Goal: Task Accomplishment & Management: Use online tool/utility

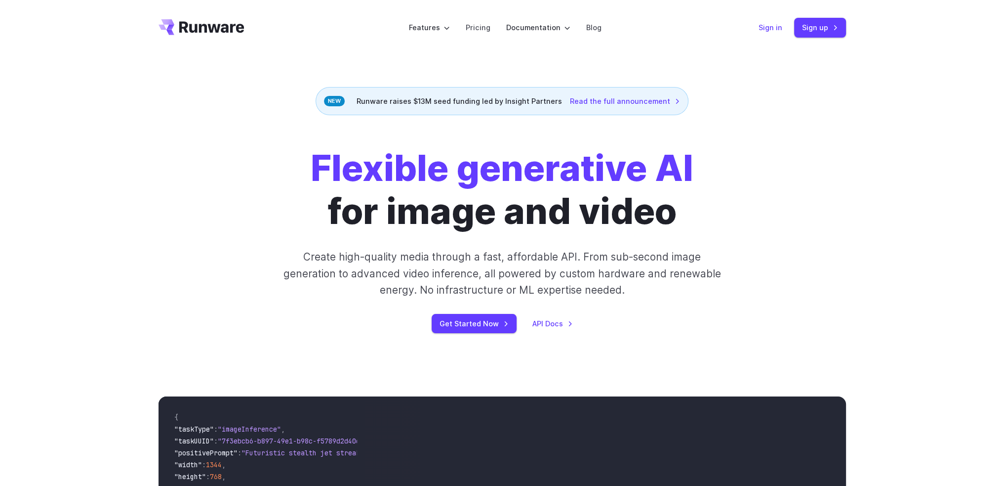
click at [763, 27] on link "Sign in" at bounding box center [771, 27] width 24 height 11
click at [767, 26] on link "Sign in" at bounding box center [771, 27] width 24 height 11
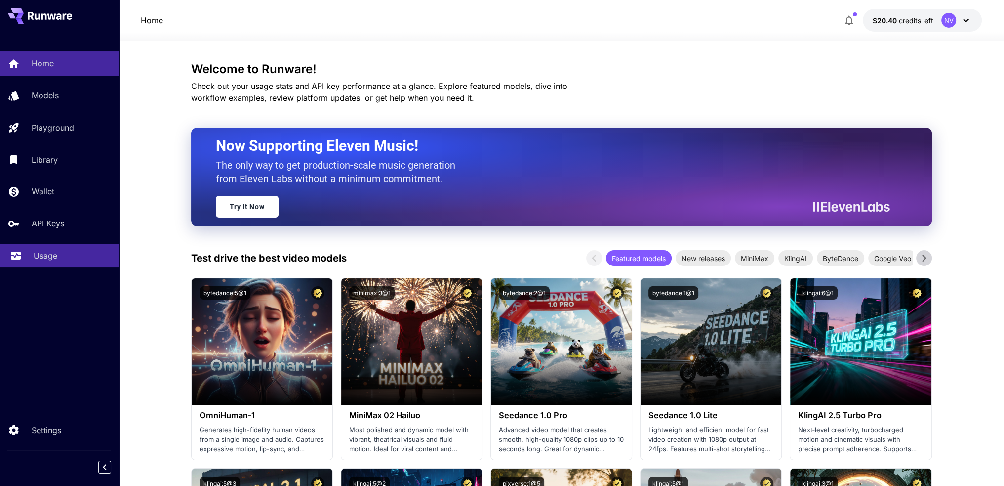
click at [44, 250] on link "Usage" at bounding box center [59, 256] width 119 height 24
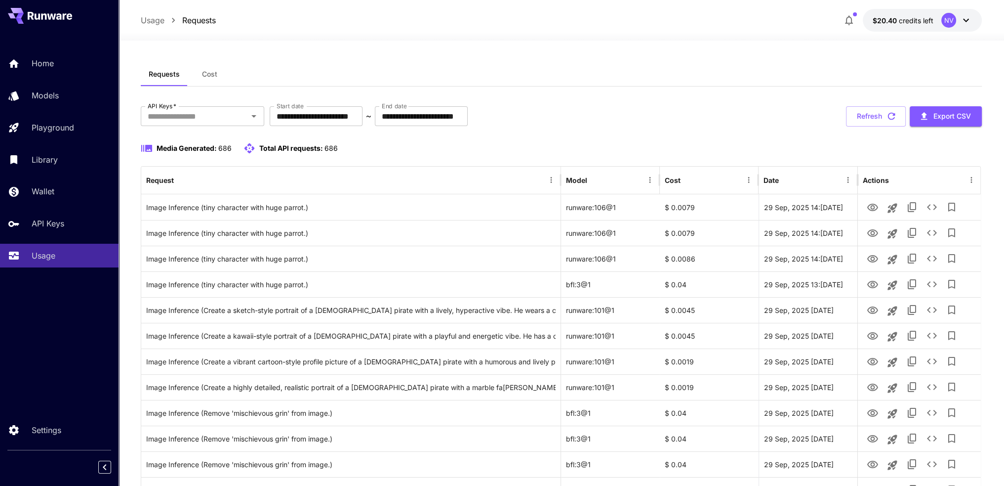
click at [387, 38] on div at bounding box center [562, 35] width 886 height 12
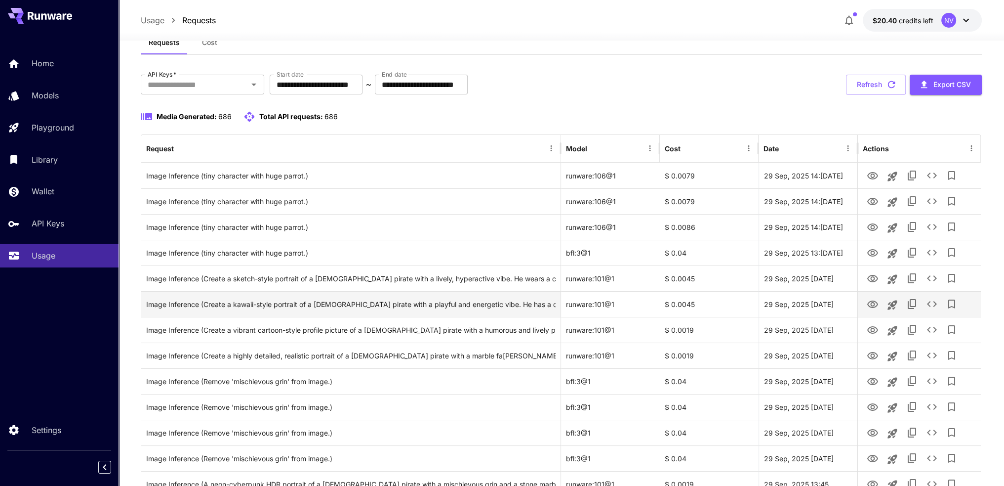
scroll to position [49, 0]
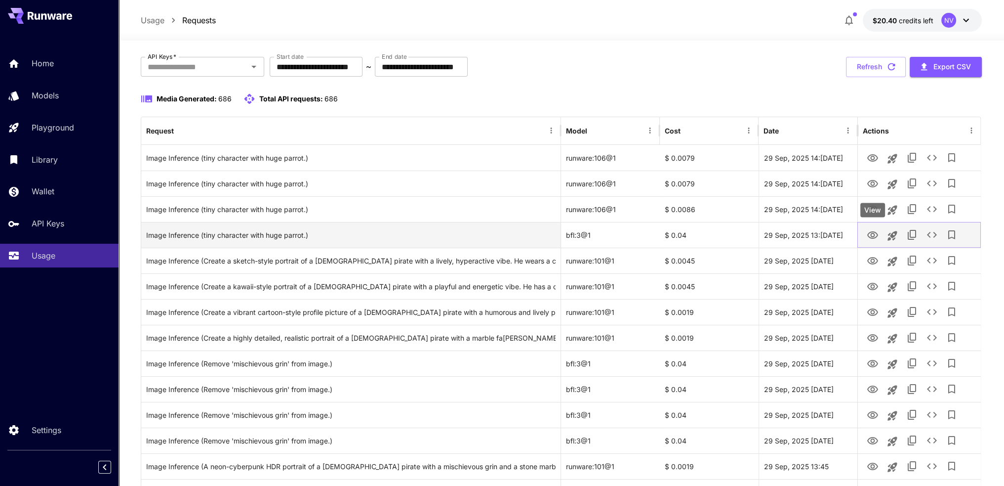
click at [875, 233] on icon "View" at bounding box center [873, 235] width 12 height 12
click at [931, 235] on icon "See details" at bounding box center [932, 235] width 12 height 12
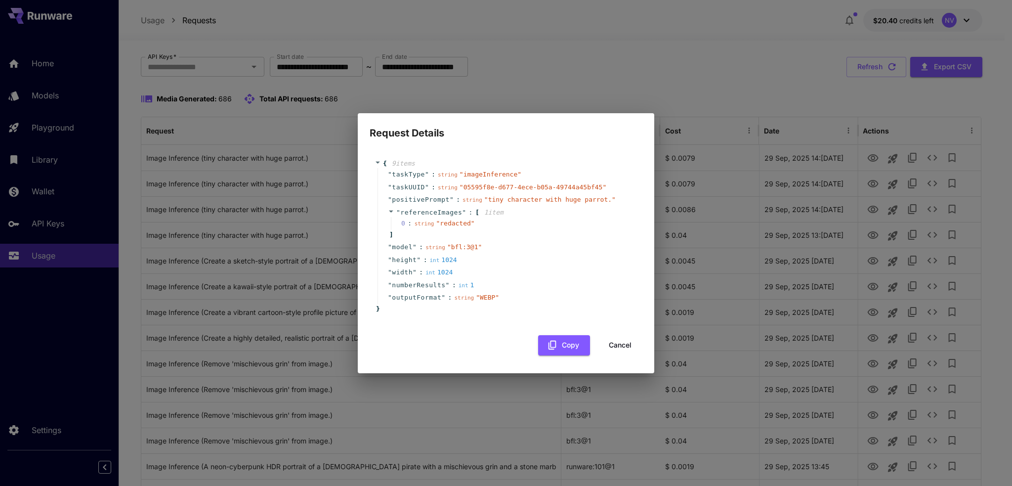
click at [626, 339] on button "Cancel" at bounding box center [620, 345] width 44 height 20
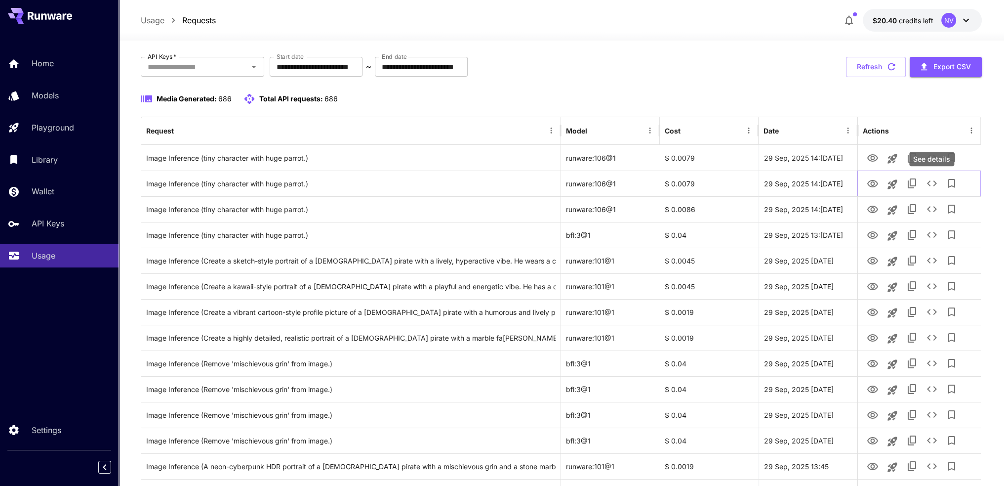
click at [926, 158] on div "See details" at bounding box center [932, 159] width 45 height 14
click at [931, 181] on icon "See details" at bounding box center [932, 183] width 12 height 12
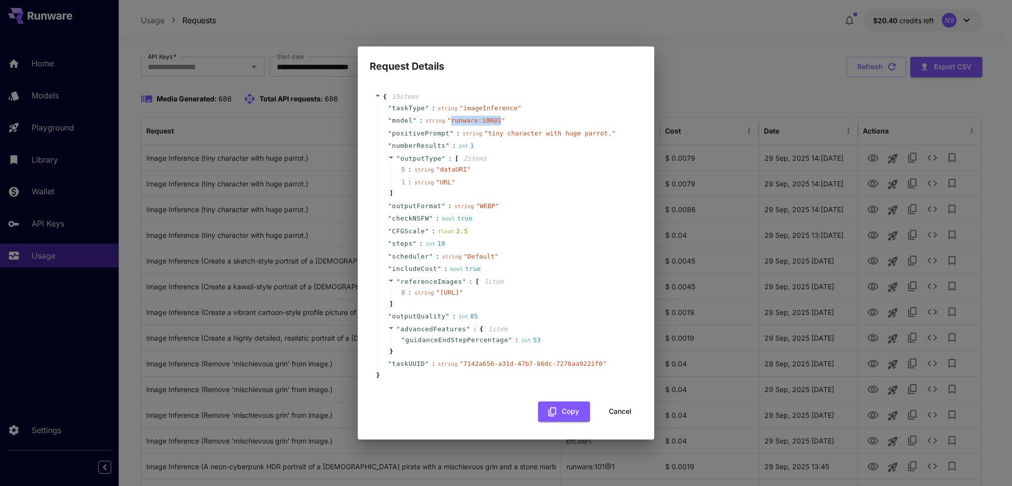
drag, startPoint x: 492, startPoint y: 111, endPoint x: 447, endPoint y: 112, distance: 45.0
click at [447, 117] on span "" runware:106@1 "" at bounding box center [476, 120] width 58 height 7
copy span "runware:106@1"
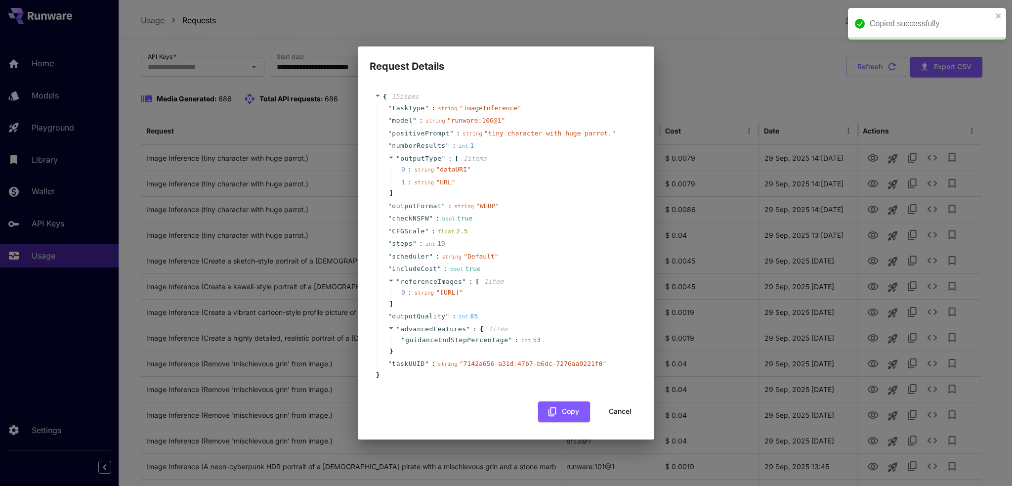
drag, startPoint x: 484, startPoint y: 105, endPoint x: 478, endPoint y: 110, distance: 8.4
drag, startPoint x: 478, startPoint y: 110, endPoint x: 449, endPoint y: 115, distance: 29.0
click at [449, 116] on div "string " runware:106@1 "" at bounding box center [465, 121] width 80 height 10
drag, startPoint x: 447, startPoint y: 112, endPoint x: 493, endPoint y: 115, distance: 46.0
click at [493, 116] on div "string " runware:106@1 "" at bounding box center [465, 121] width 80 height 10
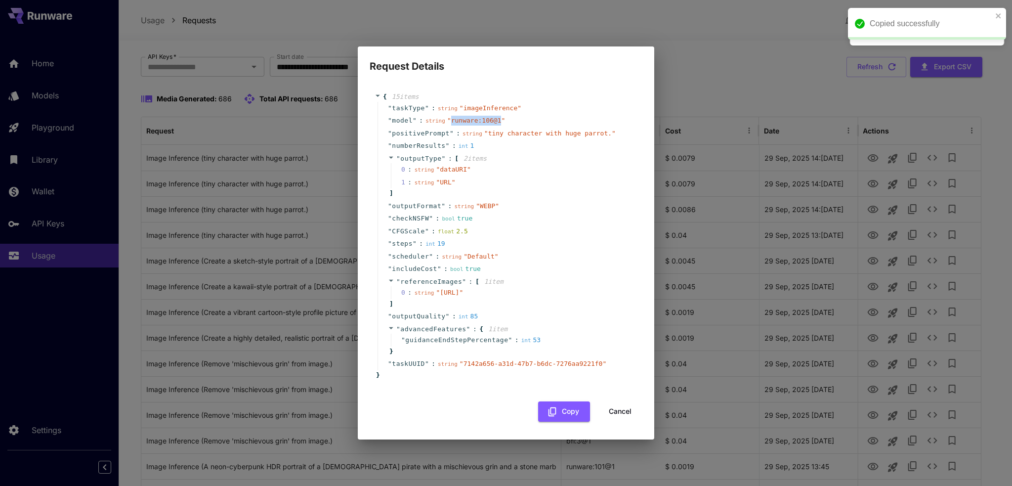
drag, startPoint x: 610, startPoint y: 424, endPoint x: 925, endPoint y: 339, distance: 326.0
click at [610, 421] on button "Cancel" at bounding box center [620, 411] width 44 height 20
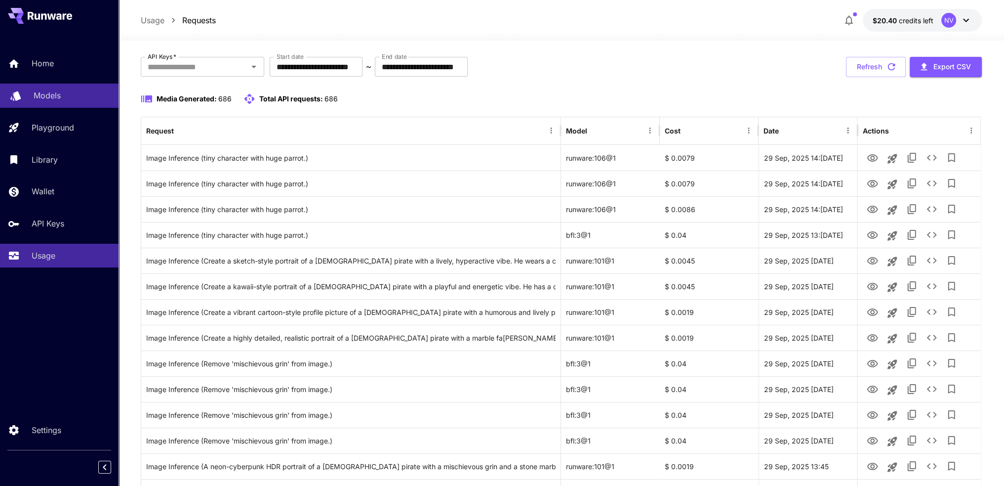
click at [63, 103] on link "Models" at bounding box center [59, 95] width 119 height 24
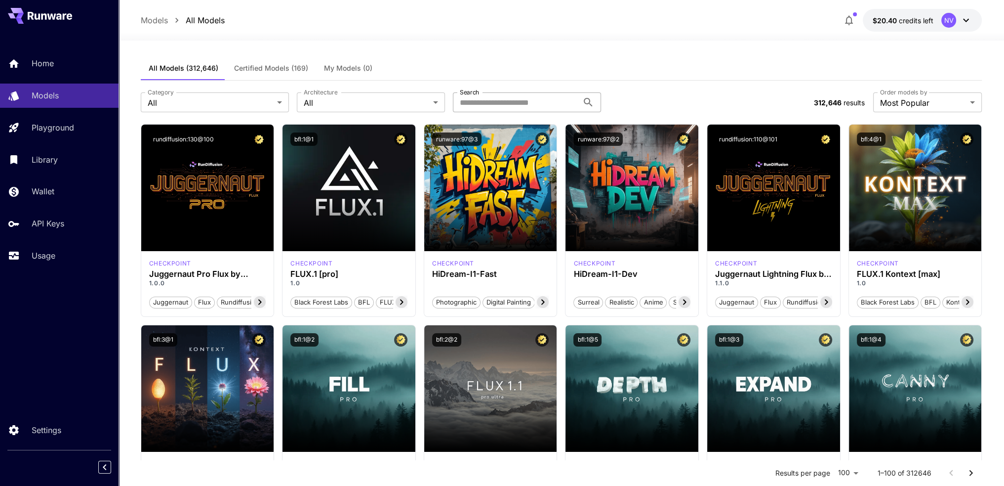
click at [492, 102] on input "Search" at bounding box center [515, 102] width 125 height 20
paste input "**********"
type input "**********"
click at [502, 104] on input "Search" at bounding box center [515, 102] width 125 height 20
paste input "**********"
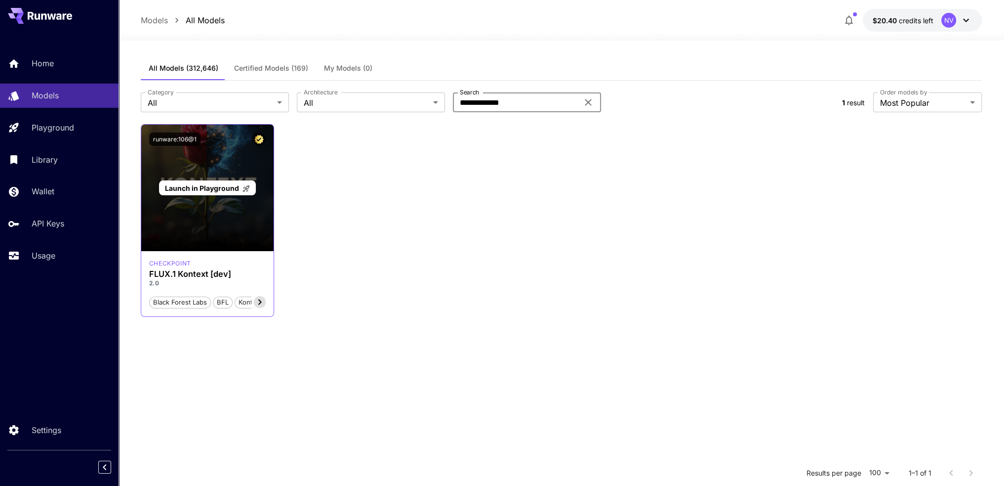
type input "**********"
click at [208, 244] on div "Launch in Playground" at bounding box center [207, 188] width 133 height 126
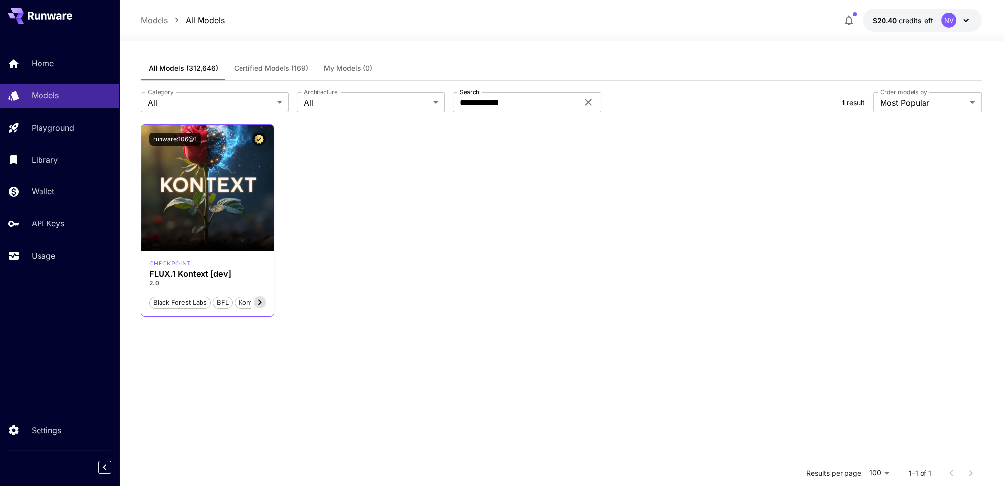
click at [260, 303] on icon at bounding box center [259, 301] width 3 height 5
click at [190, 140] on button "runware:106@1" at bounding box center [174, 138] width 51 height 13
click at [183, 262] on p "checkpoint" at bounding box center [170, 263] width 42 height 9
